Goal: Information Seeking & Learning: Learn about a topic

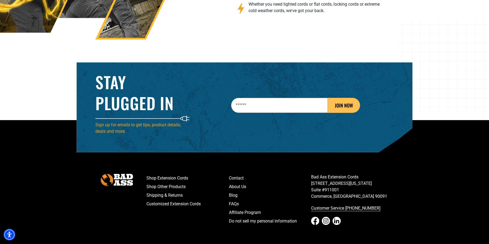
scroll to position [858, 0]
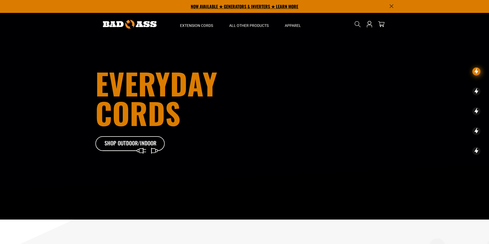
click at [242, 6] on p "NOW AVAILABLE ★ GENERATORS & INVERTERS ★ LEARN MORE" at bounding box center [244, 6] width 298 height 13
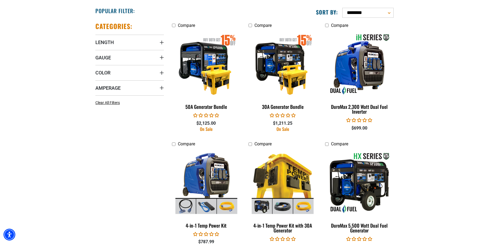
scroll to position [294, 0]
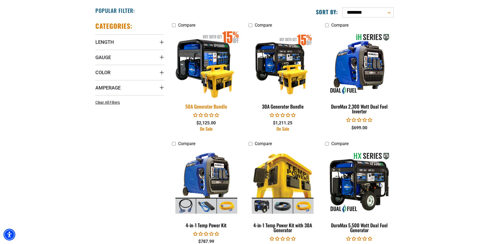
click at [202, 58] on img at bounding box center [206, 64] width 75 height 69
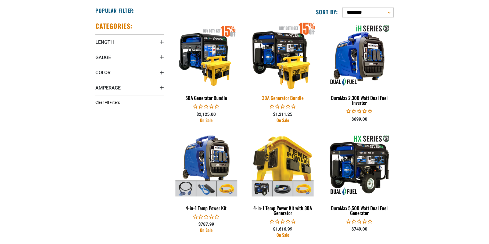
click at [287, 54] on img at bounding box center [282, 55] width 75 height 69
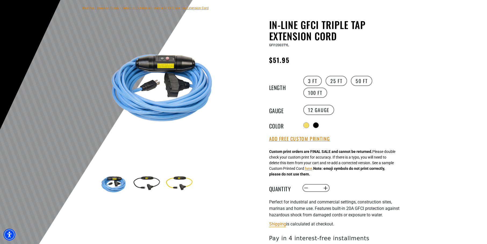
scroll to position [41, 0]
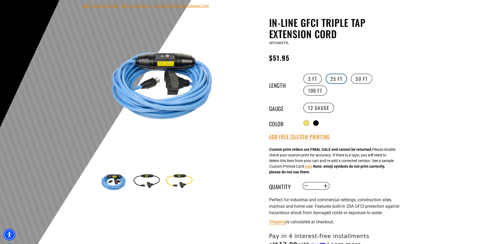
click at [339, 75] on label "25 FT" at bounding box center [336, 79] width 21 height 10
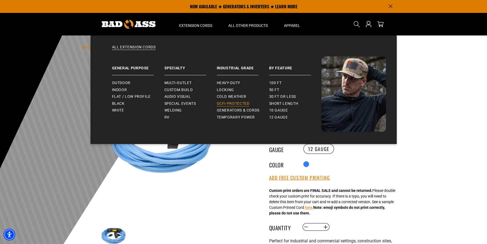
click at [231, 103] on span "GCFI-Protected" at bounding box center [233, 103] width 33 height 5
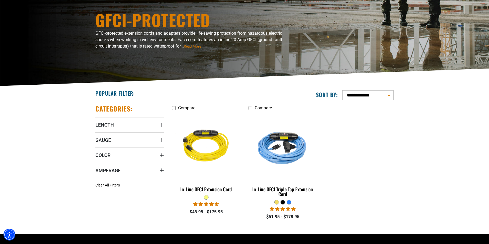
scroll to position [61, 0]
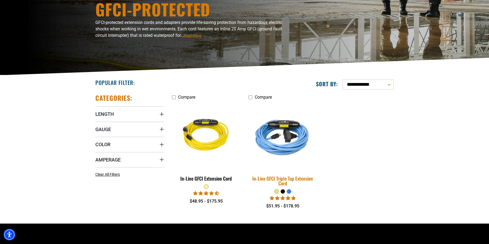
click at [282, 148] on img at bounding box center [282, 136] width 75 height 69
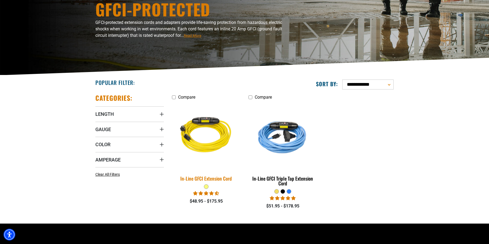
click at [207, 139] on img at bounding box center [206, 136] width 75 height 69
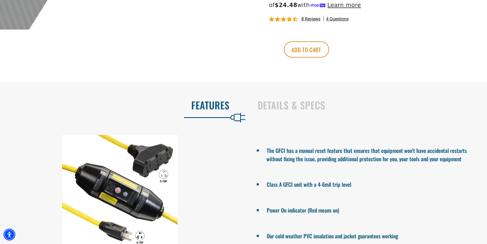
scroll to position [309, 0]
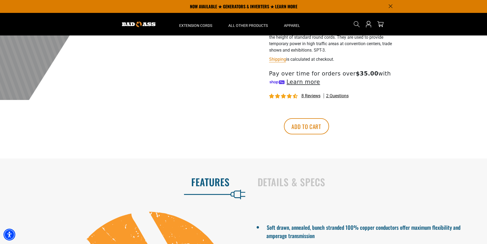
scroll to position [151, 0]
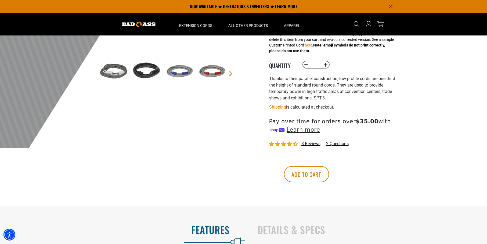
click at [339, 143] on span "2 questions" at bounding box center [337, 144] width 23 height 6
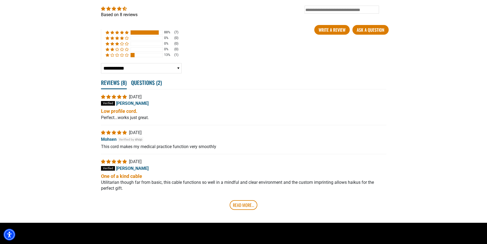
scroll to position [973, 0]
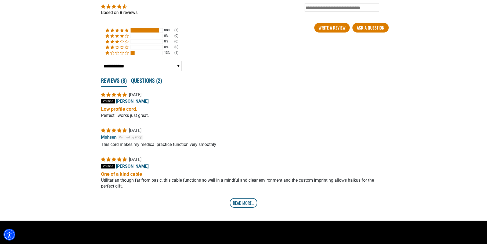
click at [239, 203] on link "Read More..." at bounding box center [244, 203] width 28 height 10
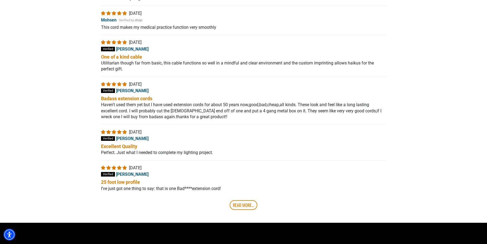
scroll to position [1091, 0]
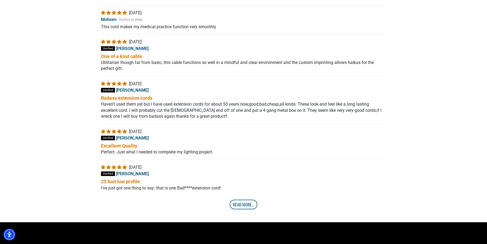
click at [242, 206] on link "Read More..." at bounding box center [244, 205] width 28 height 10
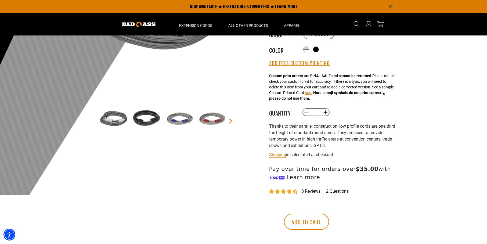
scroll to position [0, 0]
